Goal: Task Accomplishment & Management: Manage account settings

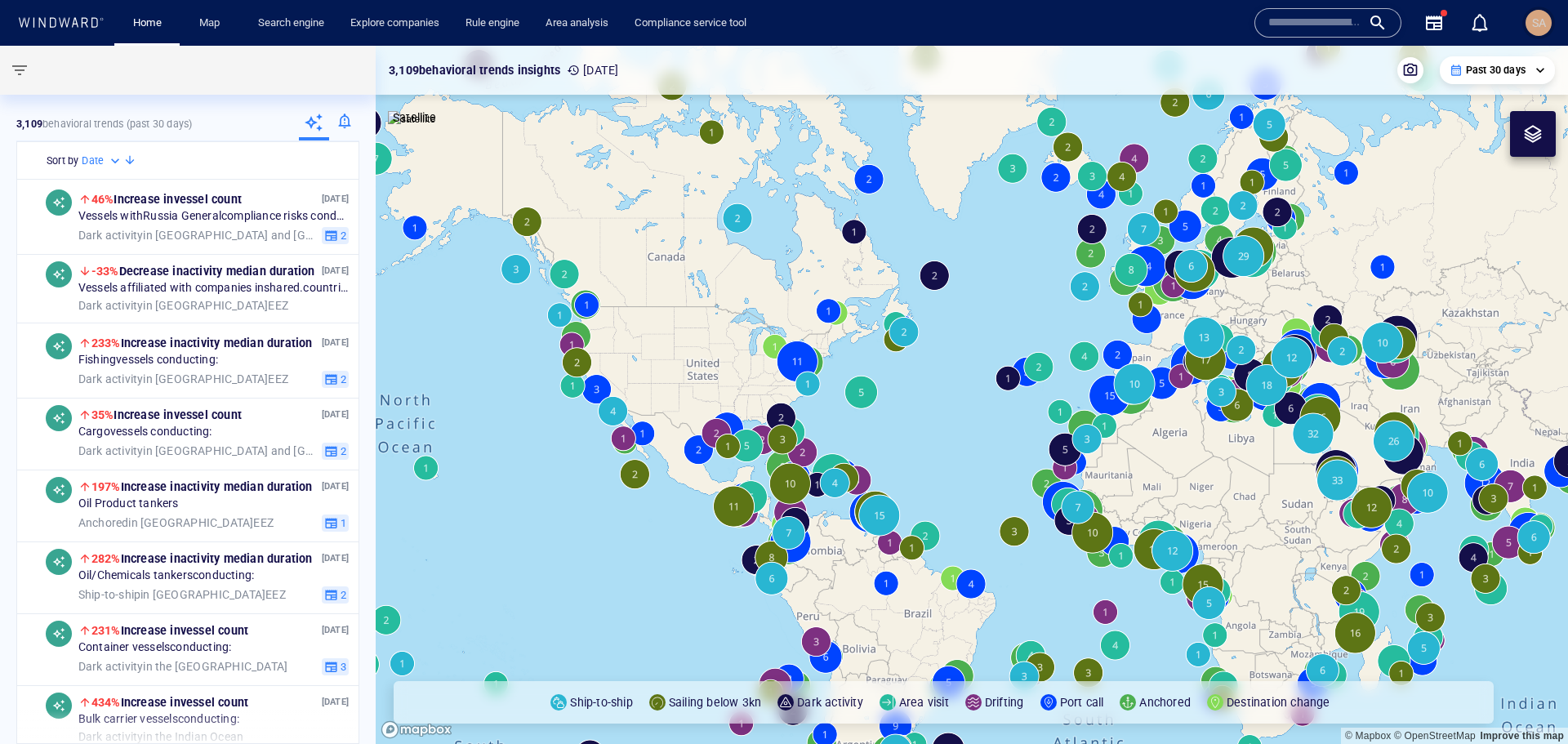
click at [1549, 26] on div "SA" at bounding box center [1539, 23] width 26 height 26
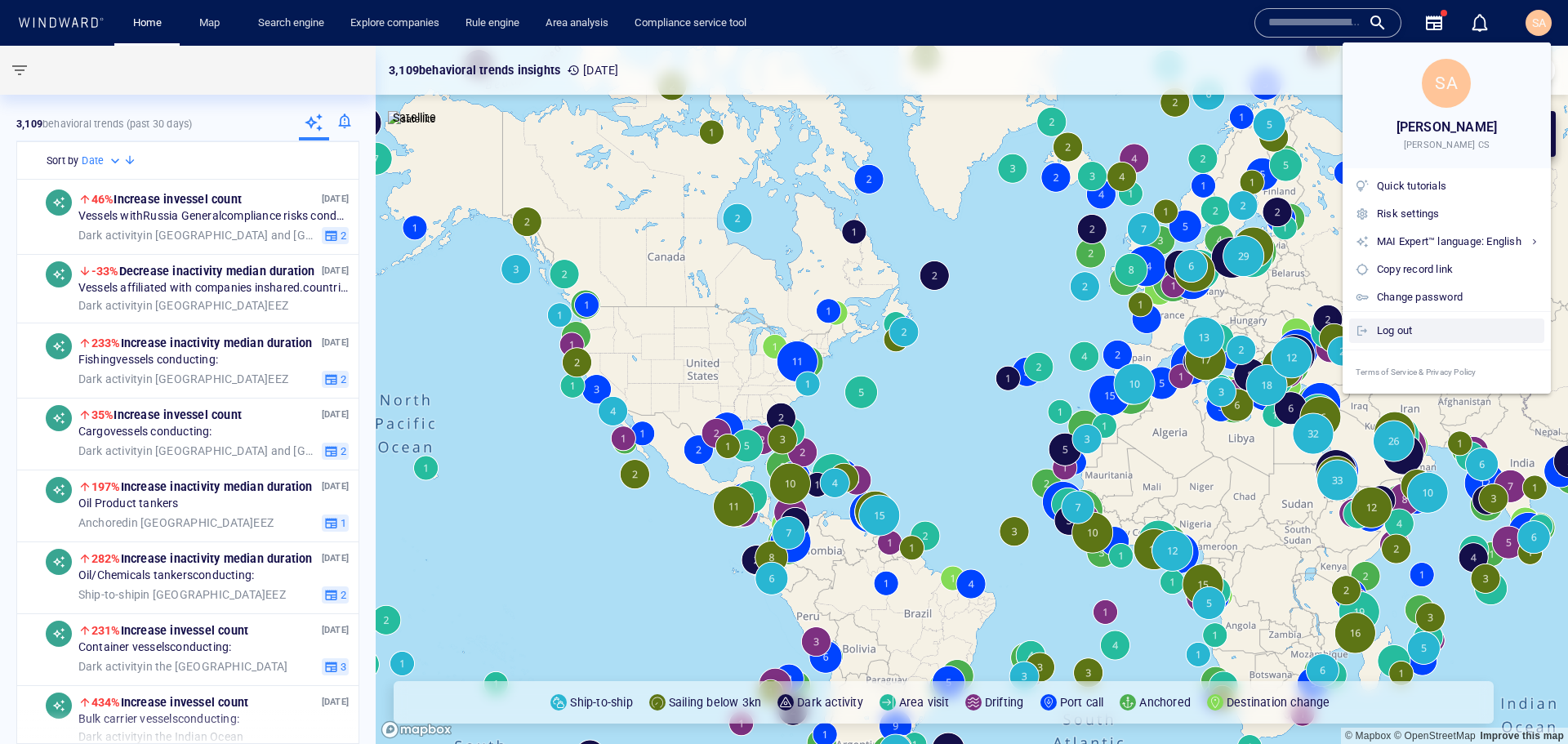
click at [1388, 323] on div "Log out" at bounding box center [1457, 331] width 161 height 18
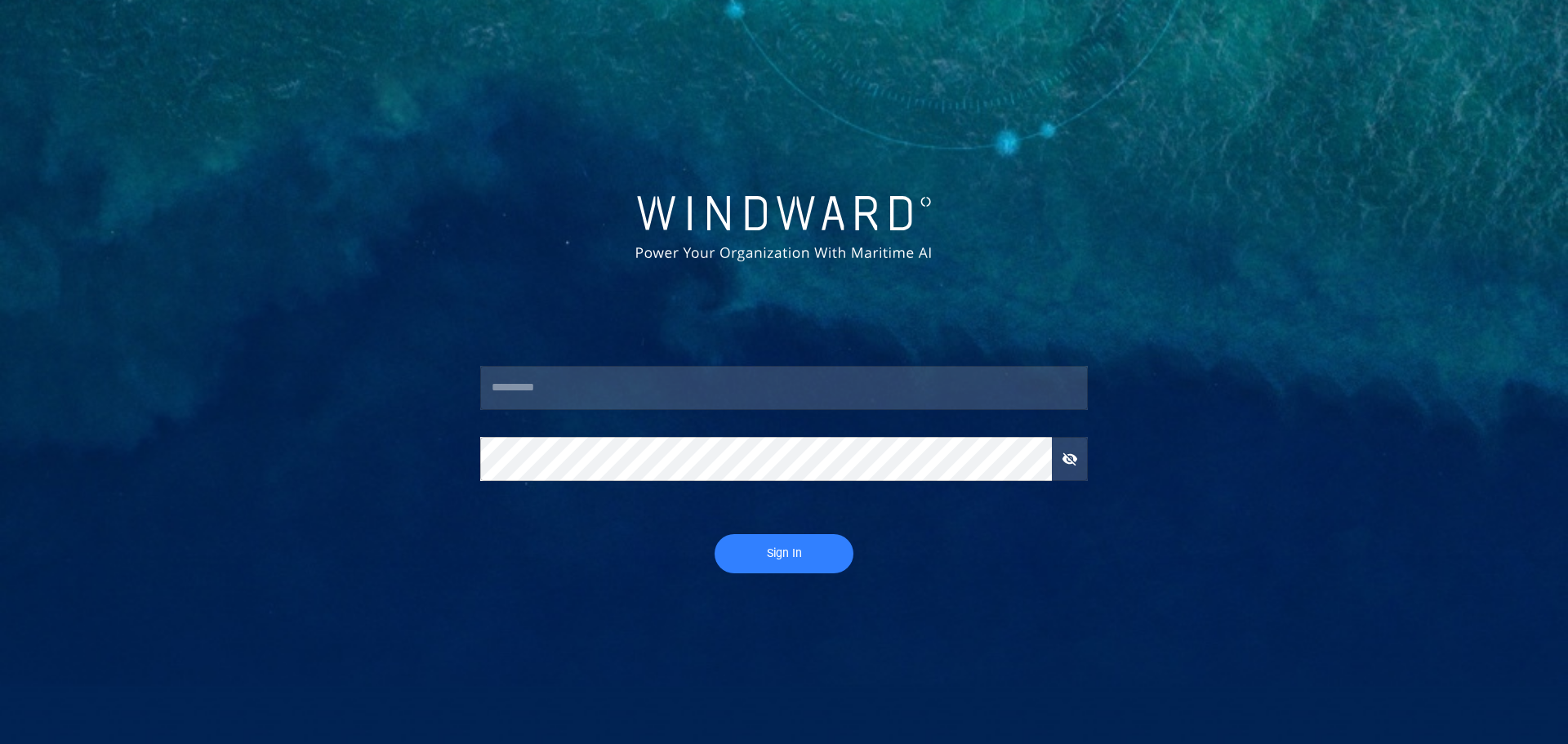
click at [564, 378] on input "text" at bounding box center [784, 388] width 608 height 44
click at [592, 214] on div at bounding box center [784, 229] width 614 height 75
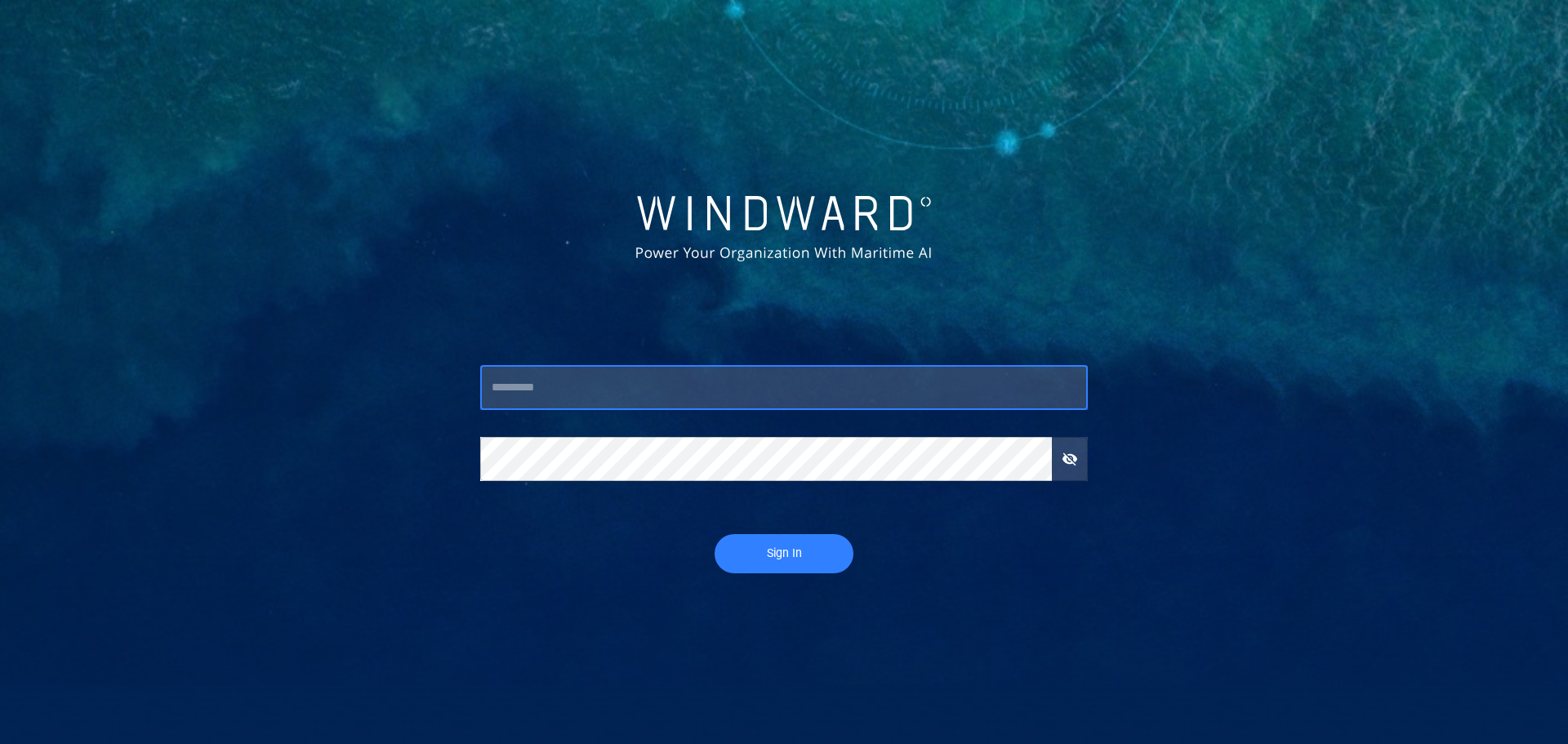
click at [634, 377] on input "text" at bounding box center [784, 388] width 608 height 44
type input "**********"
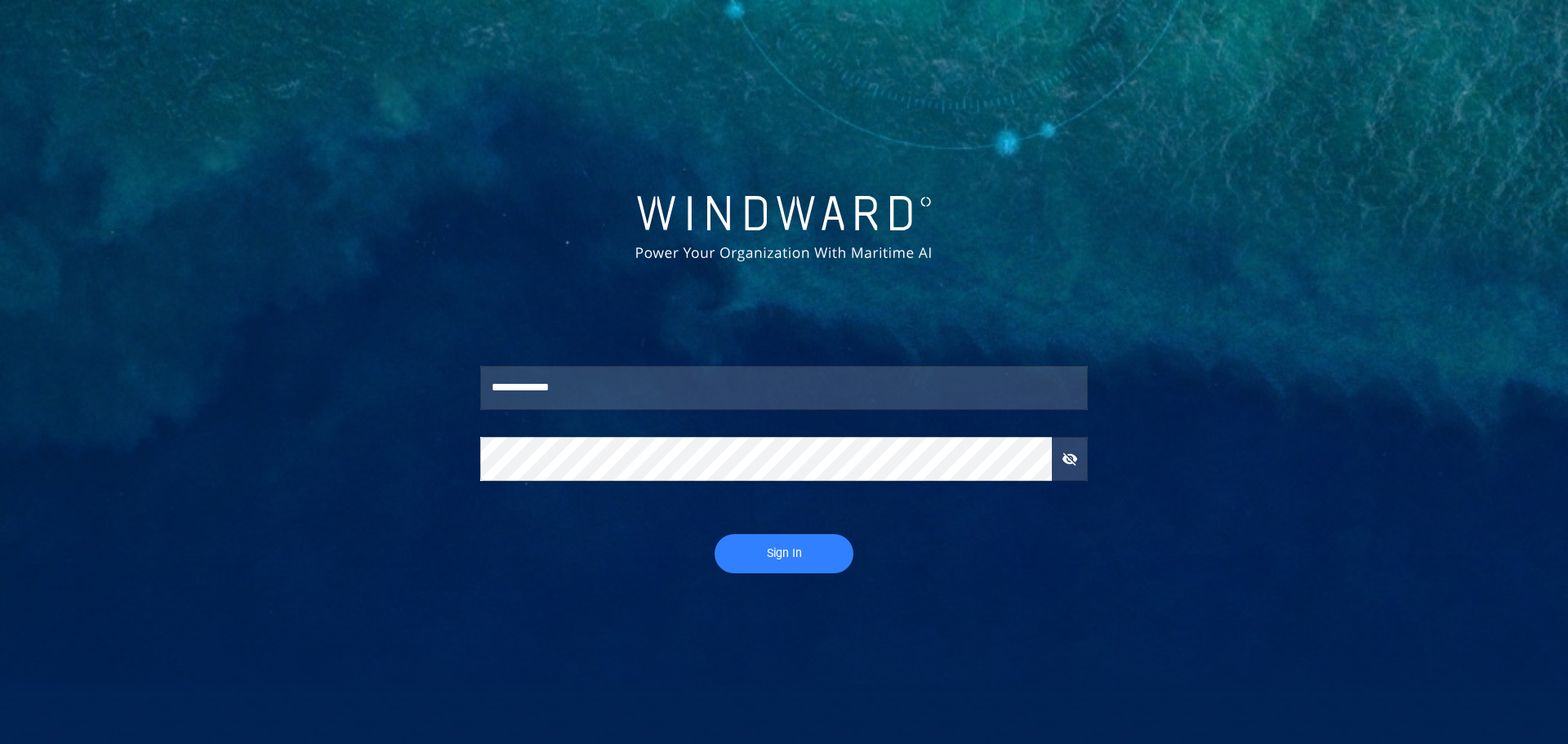
click at [649, 536] on div "Sign In" at bounding box center [784, 553] width 634 height 65
click at [745, 552] on span "Sign In" at bounding box center [784, 552] width 106 height 20
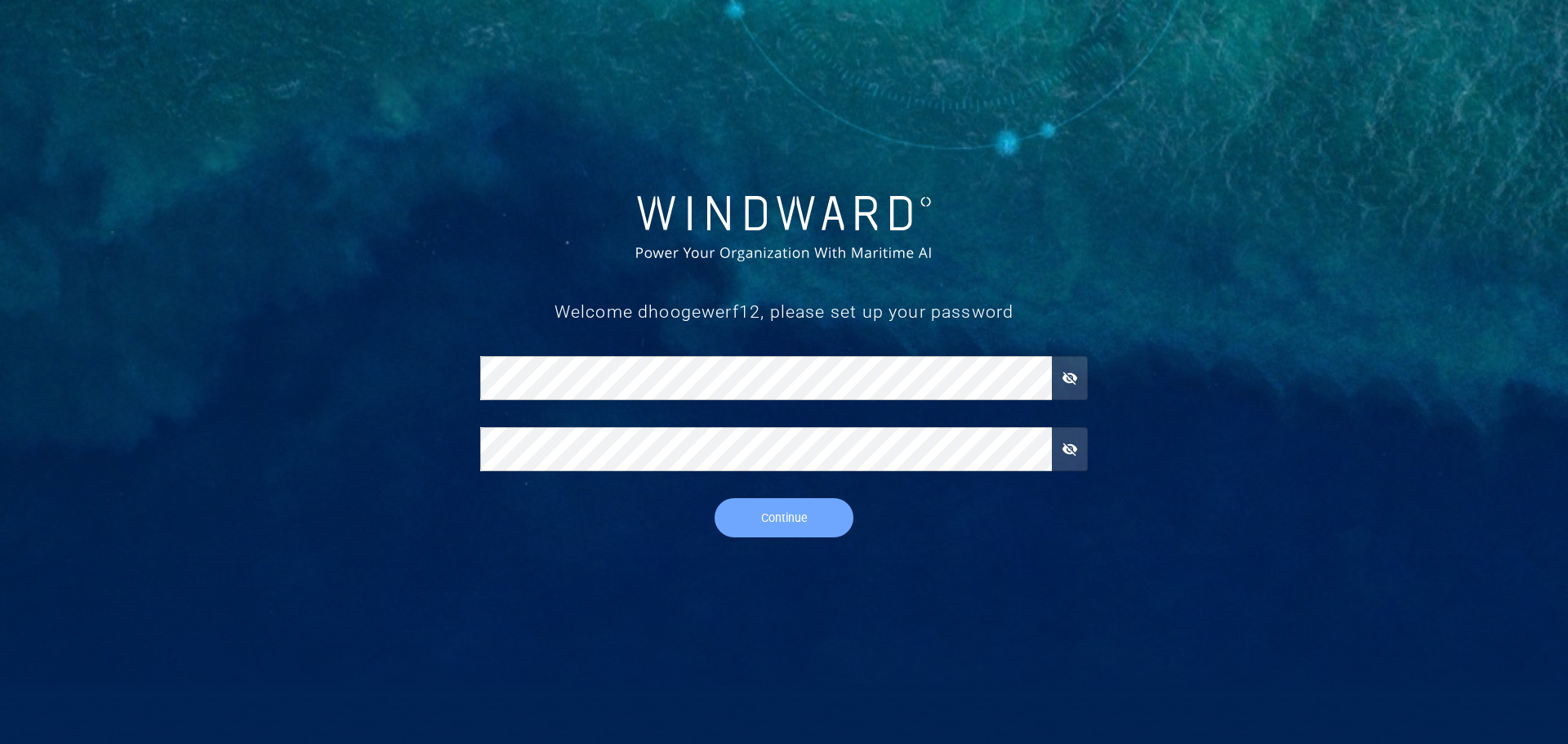
click at [754, 511] on span "Continue" at bounding box center [784, 518] width 106 height 20
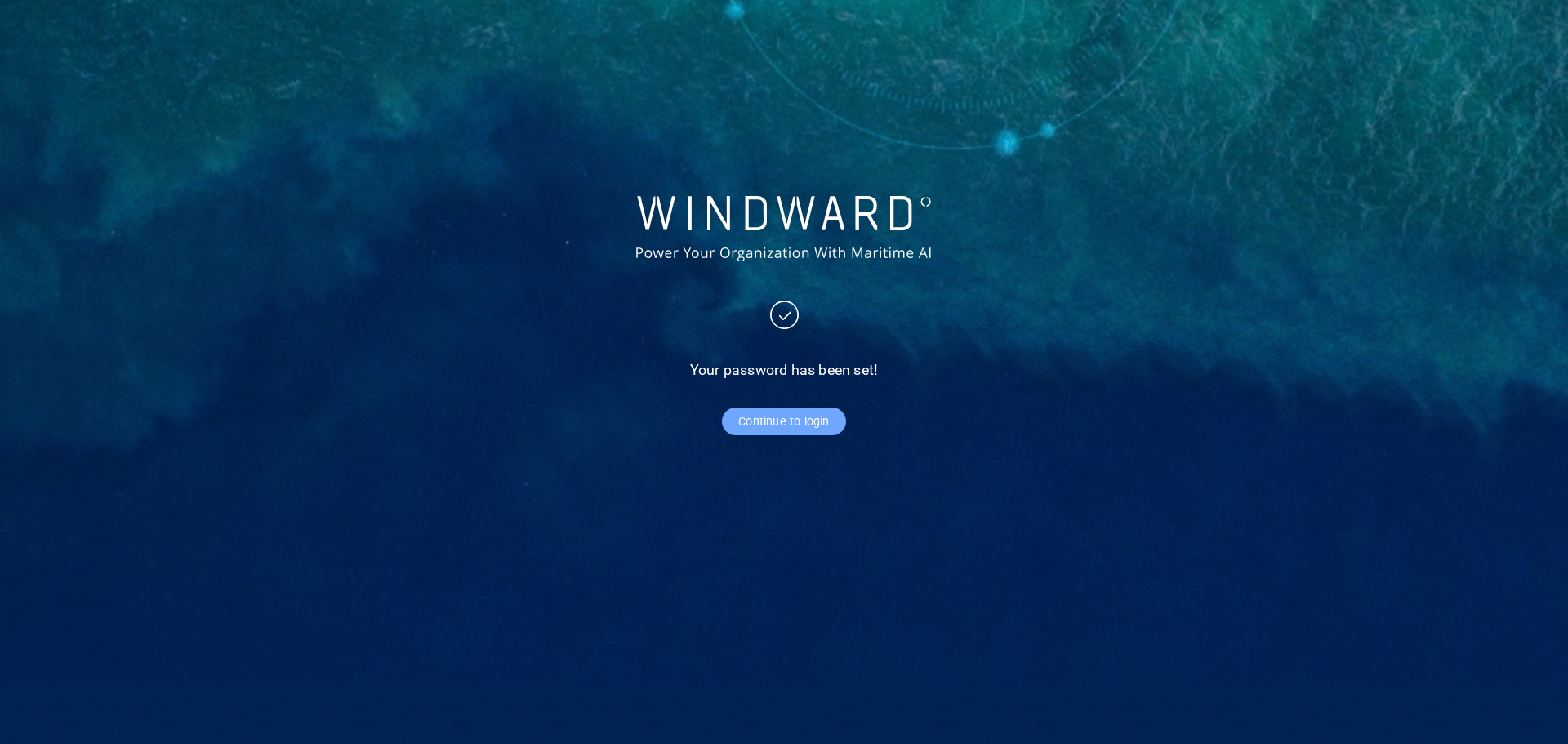
click at [824, 412] on span "Continue to login" at bounding box center [784, 421] width 91 height 20
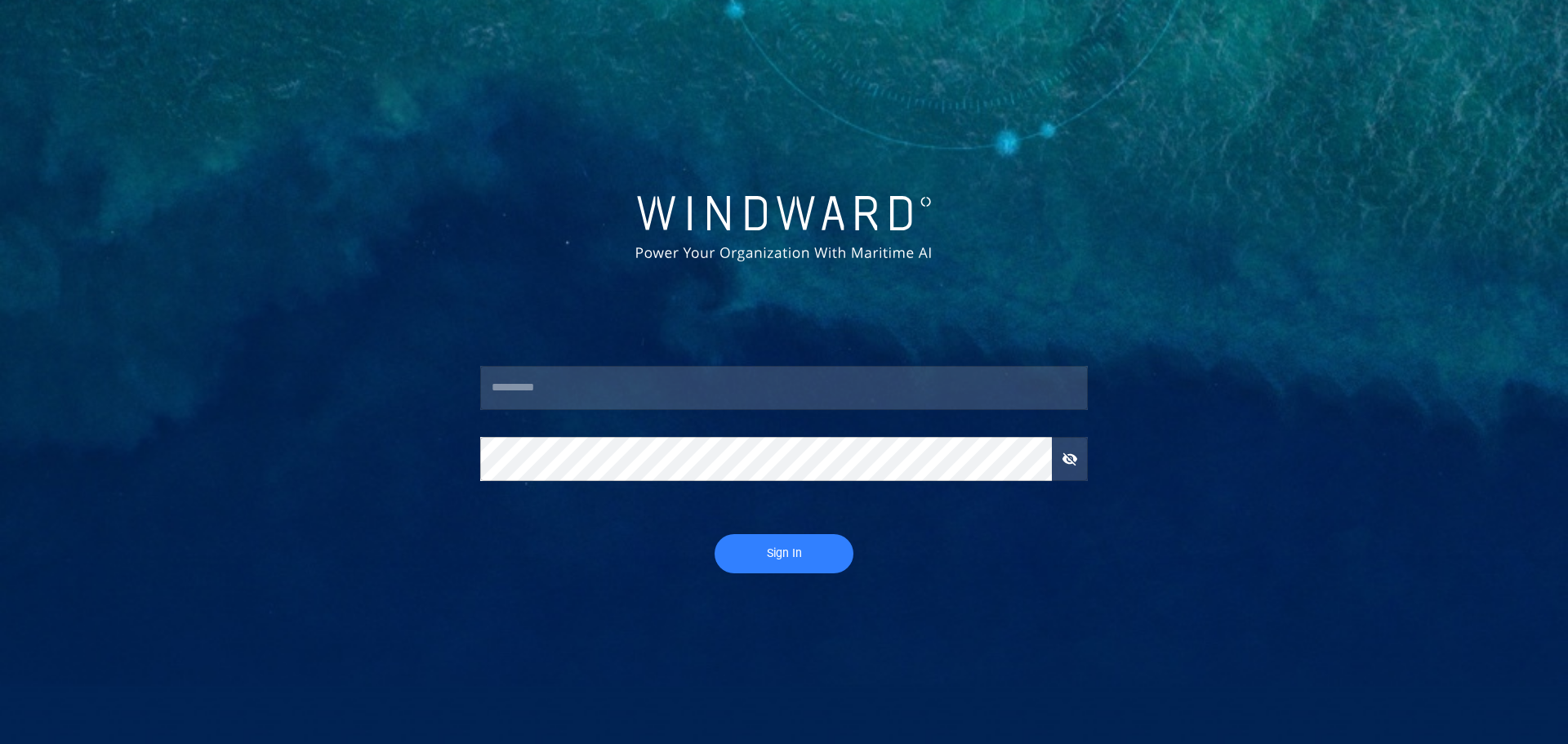
click at [521, 406] on input "text" at bounding box center [784, 388] width 608 height 44
type input "**********"
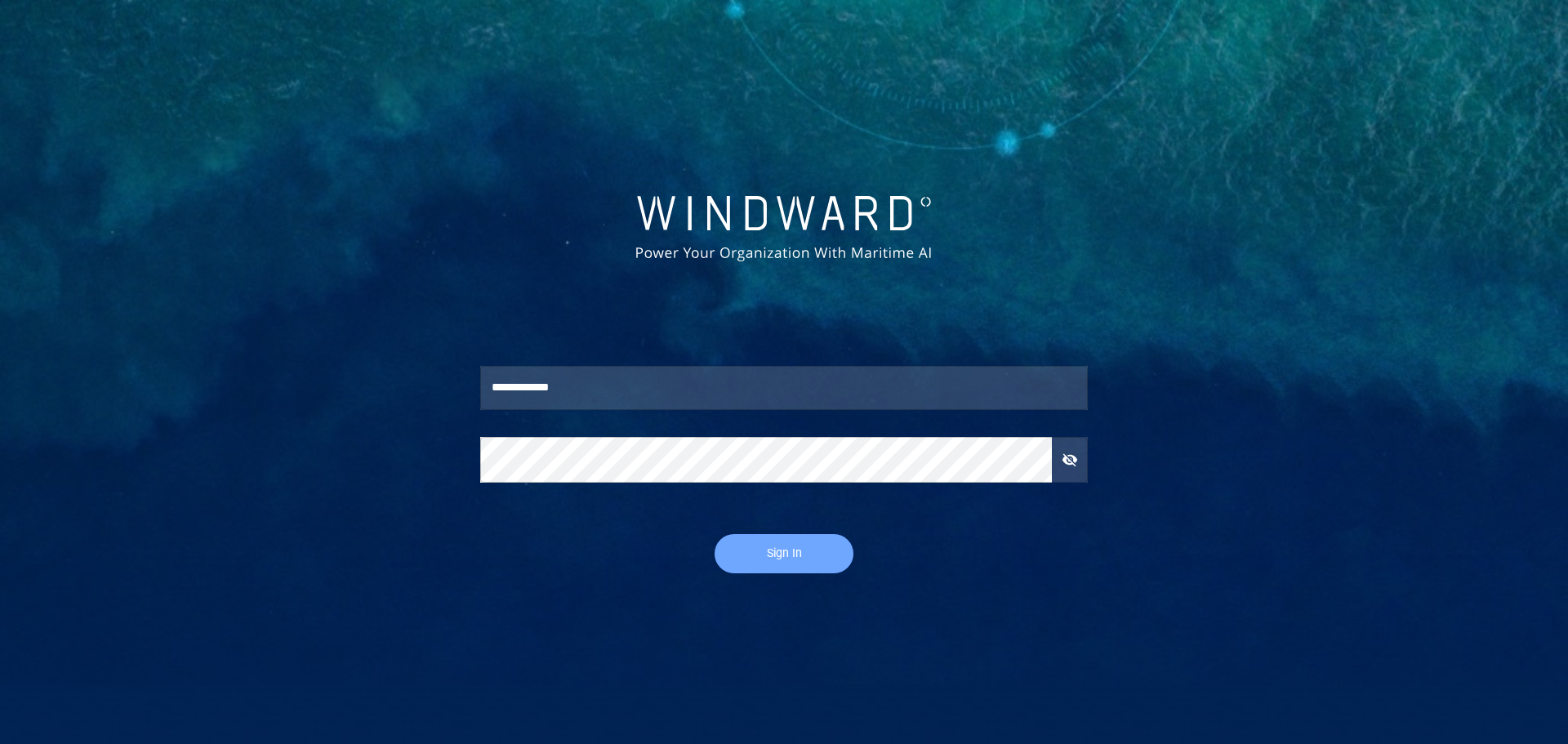
click at [784, 558] on span "Sign In" at bounding box center [784, 552] width 106 height 20
